Goal: Task Accomplishment & Management: Manage account settings

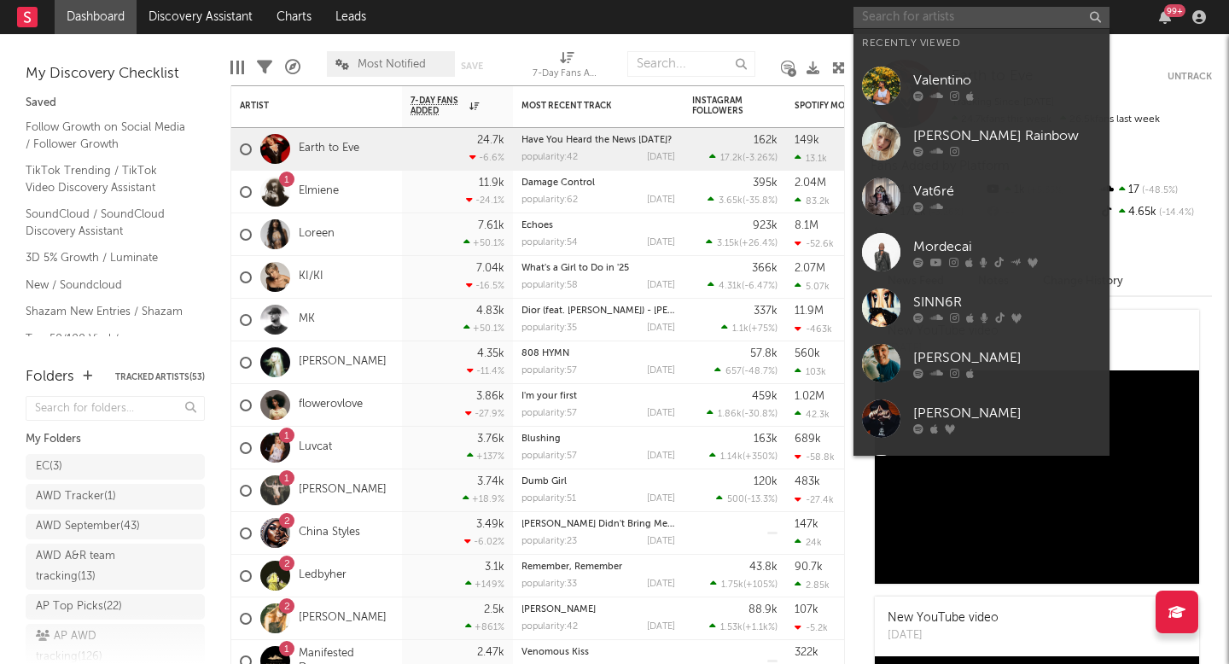
click at [877, 19] on input "text" at bounding box center [981, 17] width 256 height 21
paste input "[URL][DOMAIN_NAME][PERSON_NAME]"
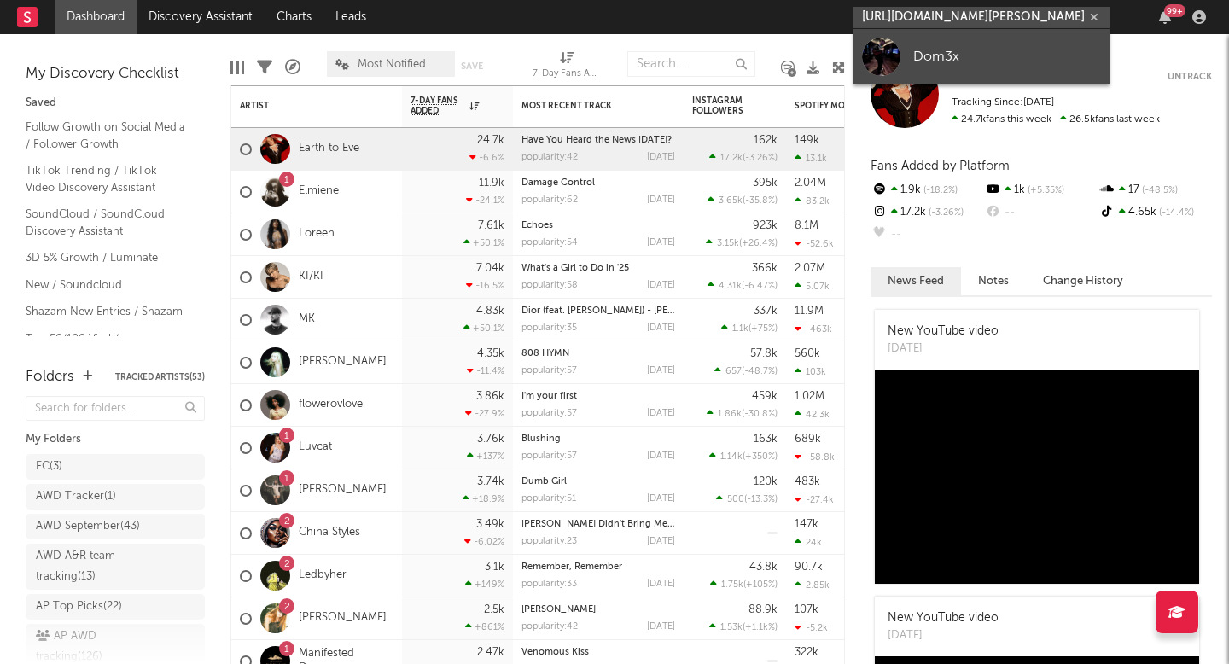
type input "[URL][DOMAIN_NAME][PERSON_NAME]"
click at [891, 75] on link "Dom3x" at bounding box center [981, 56] width 256 height 55
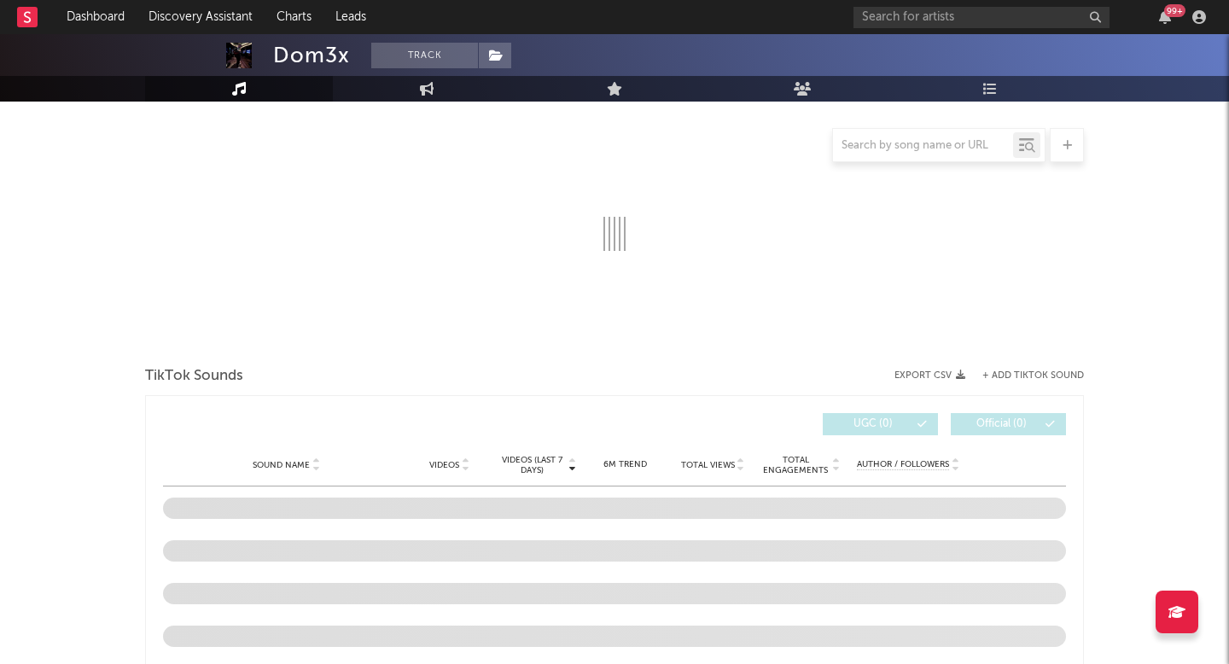
select select "1w"
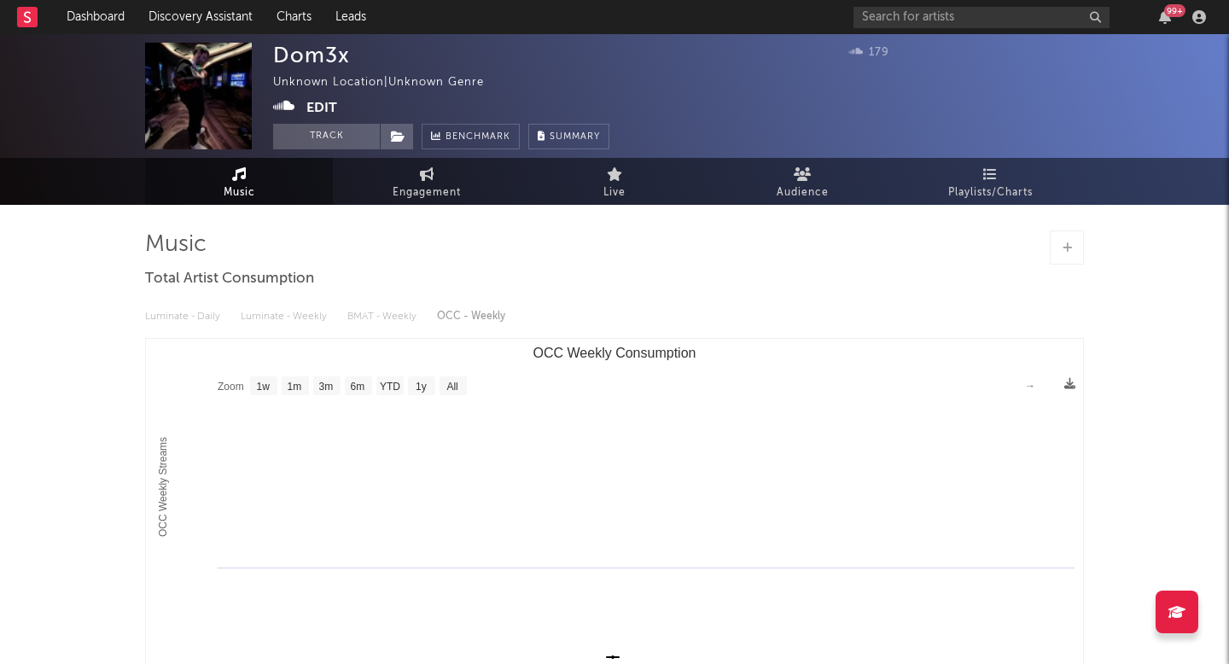
click at [247, 186] on span "Music" at bounding box center [240, 193] width 32 height 20
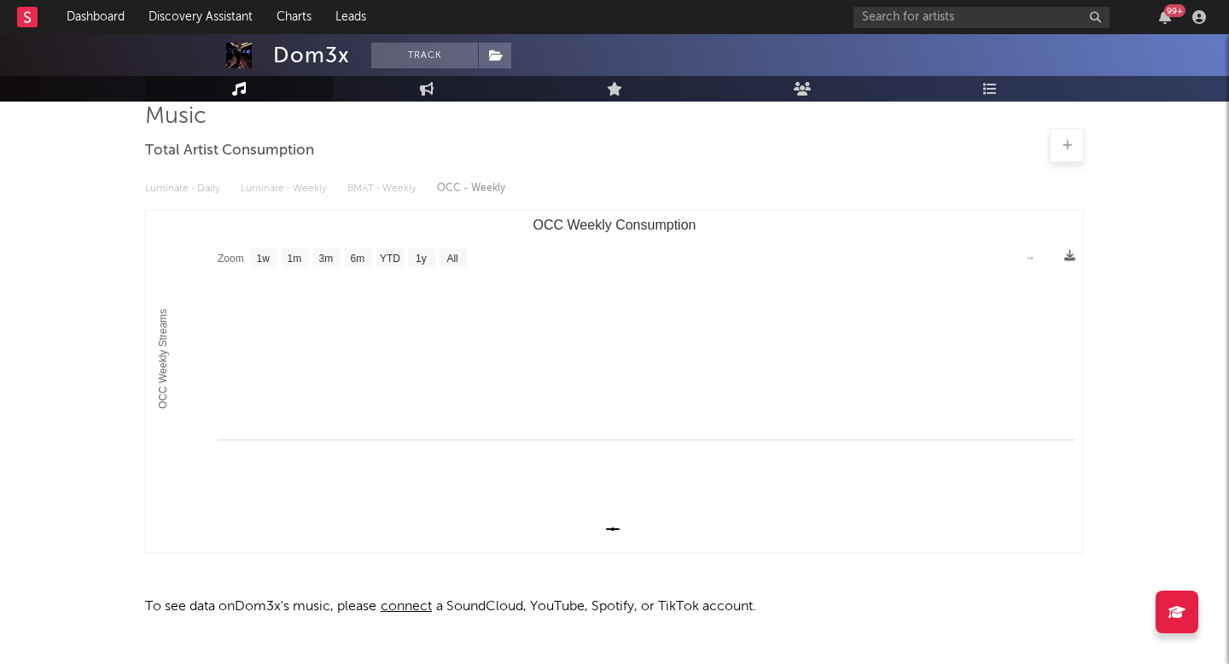
scroll to position [172, 0]
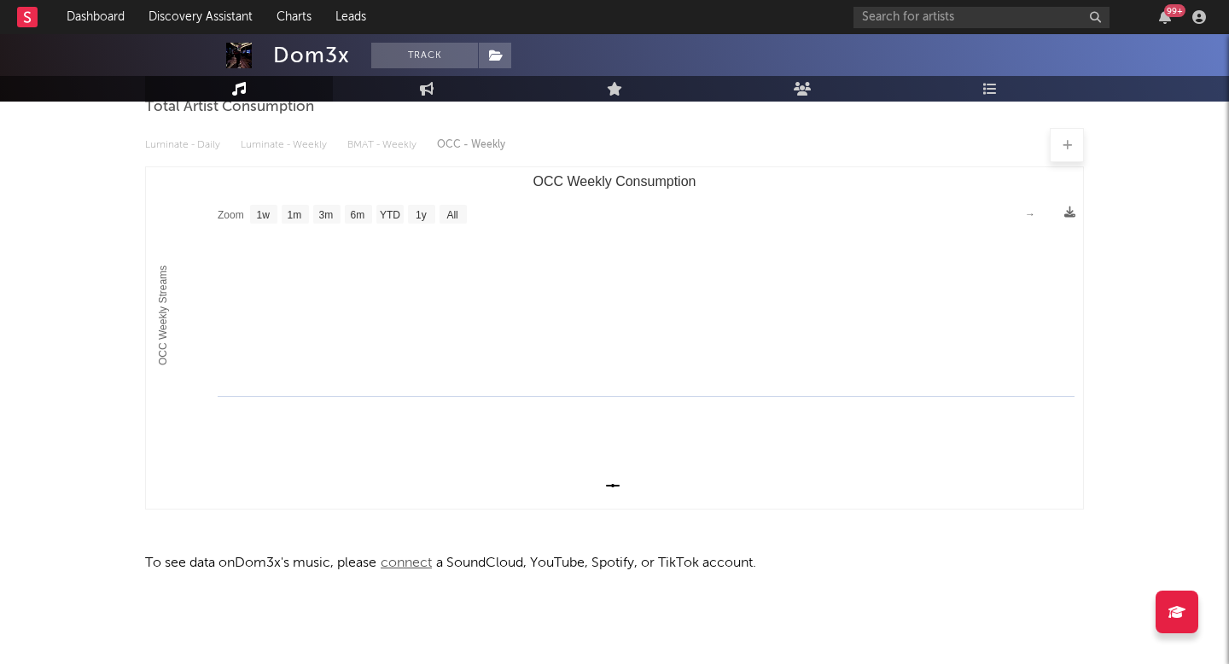
click at [406, 558] on span "connect" at bounding box center [406, 563] width 60 height 14
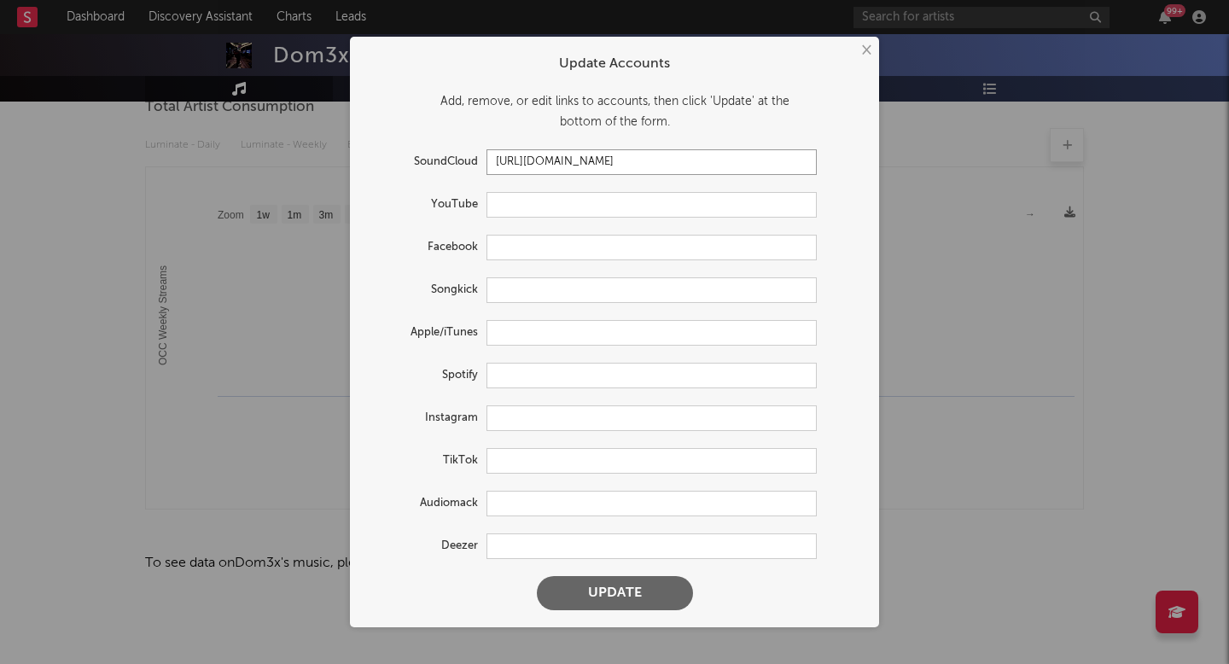
click at [733, 163] on input "[URL][DOMAIN_NAME]" at bounding box center [651, 162] width 330 height 26
click at [628, 602] on button "Update" at bounding box center [615, 593] width 156 height 34
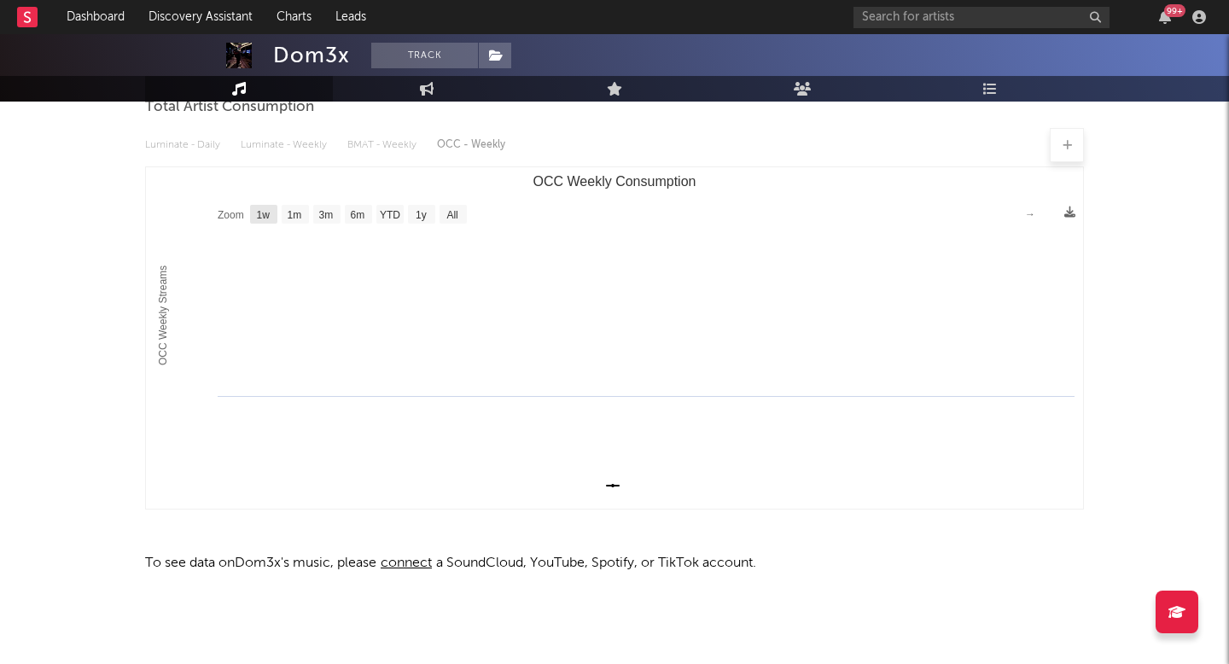
click at [275, 213] on rect "OCC Weekly Consumption" at bounding box center [263, 214] width 27 height 19
click at [263, 217] on text "1w" at bounding box center [264, 215] width 14 height 12
select select "1w"
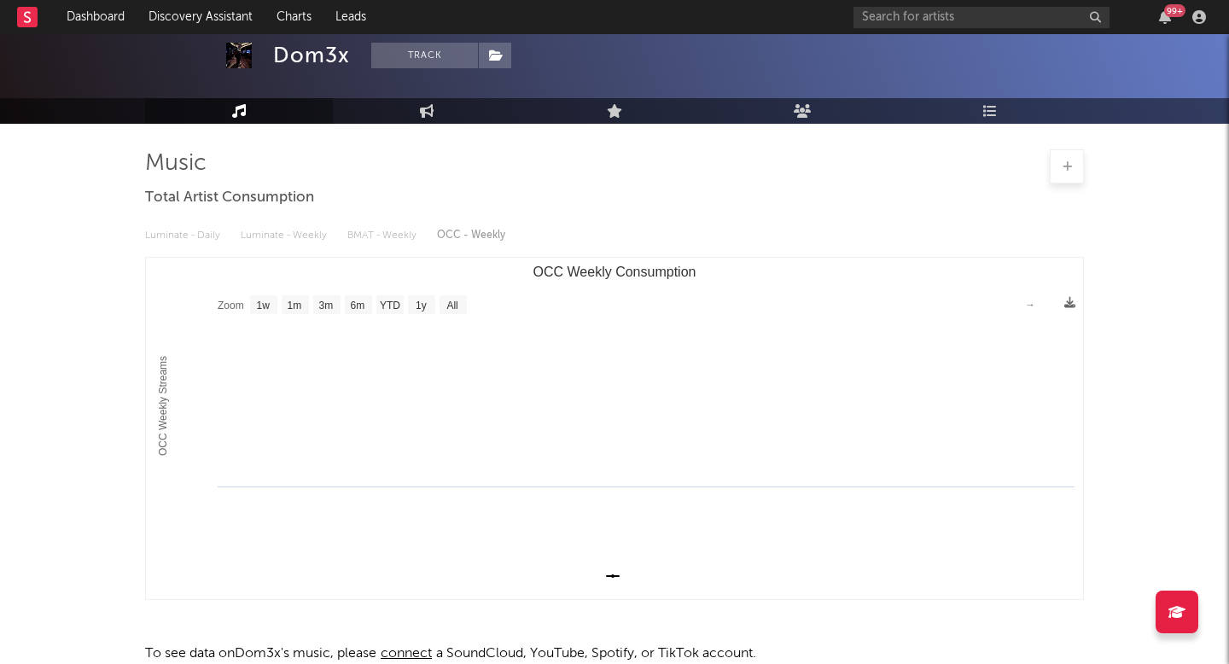
scroll to position [0, 0]
